Goal: Task Accomplishment & Management: Manage account settings

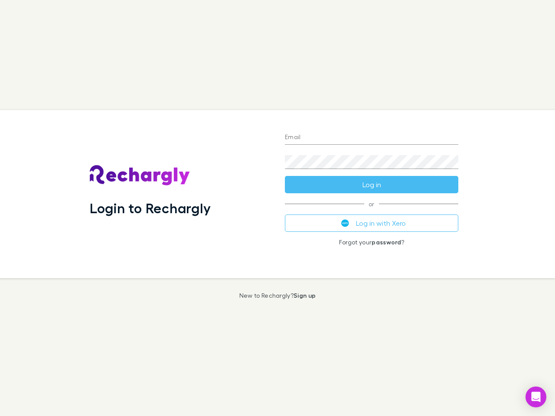
click at [277, 208] on div "Login to Rechargly" at bounding box center [180, 194] width 195 height 168
click at [371, 138] on input "Email" at bounding box center [371, 138] width 173 height 14
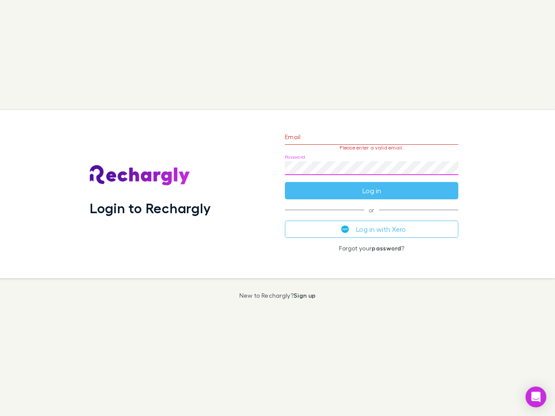
click at [371, 185] on form "Email Please enter a valid email. Password Log in" at bounding box center [371, 161] width 173 height 75
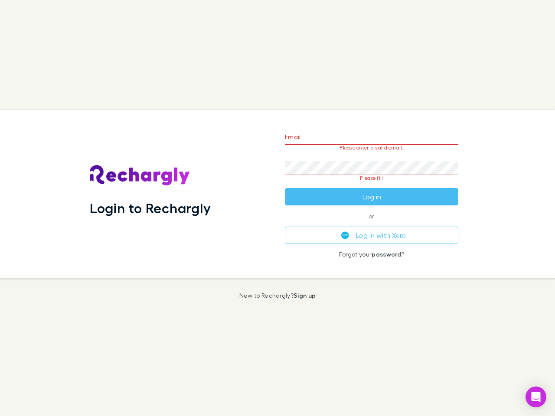
click at [371, 223] on div "Email Please enter a valid email. Password Please fill Log in or Log in with Xe…" at bounding box center [371, 194] width 187 height 168
click at [536, 397] on icon "Open Intercom Messenger" at bounding box center [535, 397] width 9 height 10
